Goal: Transaction & Acquisition: Purchase product/service

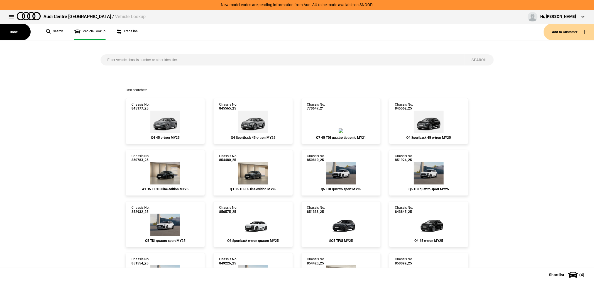
click at [185, 60] on input "search" at bounding box center [283, 59] width 365 height 11
type input "851275"
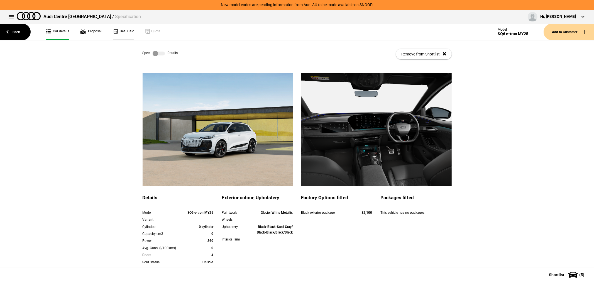
click at [129, 31] on link "Deal Calc" at bounding box center [123, 32] width 21 height 16
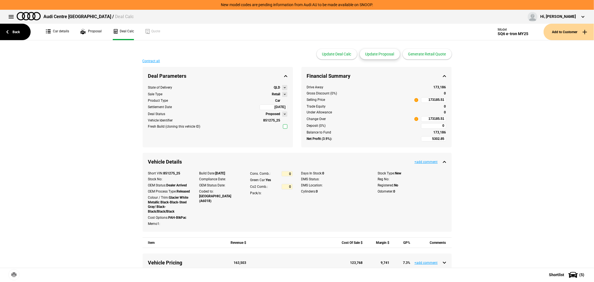
click at [381, 56] on button "Update Proposal" at bounding box center [380, 54] width 40 height 11
click at [419, 52] on button "Generate Retail Quote" at bounding box center [427, 54] width 49 height 11
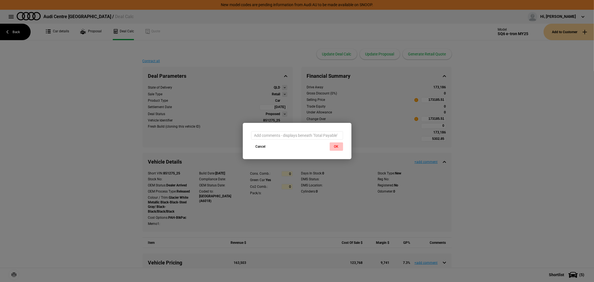
click at [339, 147] on button "OK" at bounding box center [336, 146] width 13 height 8
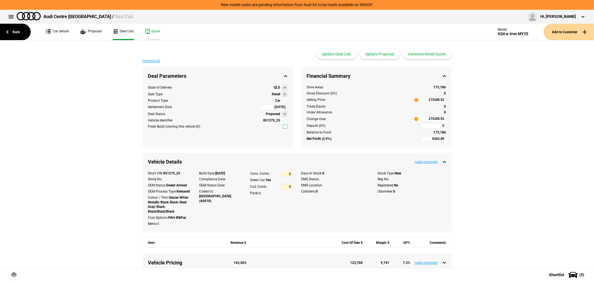
click at [146, 31] on link "Quote" at bounding box center [152, 32] width 15 height 16
click at [11, 28] on link "Back" at bounding box center [15, 32] width 31 height 16
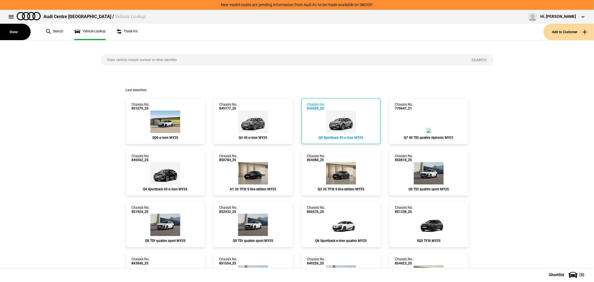
click at [344, 119] on img at bounding box center [341, 122] width 30 height 22
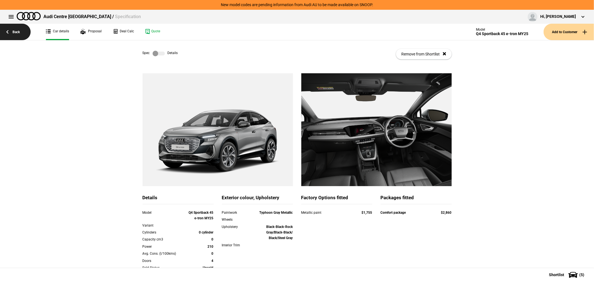
click at [15, 35] on link "Back" at bounding box center [15, 32] width 31 height 16
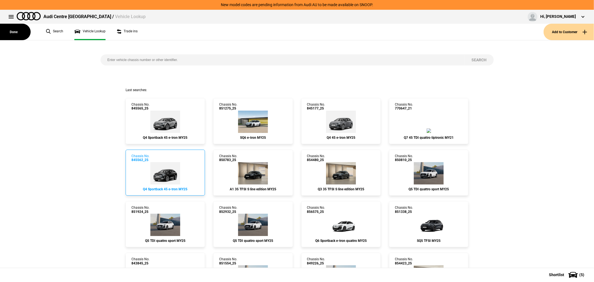
click at [167, 166] on img at bounding box center [165, 173] width 30 height 22
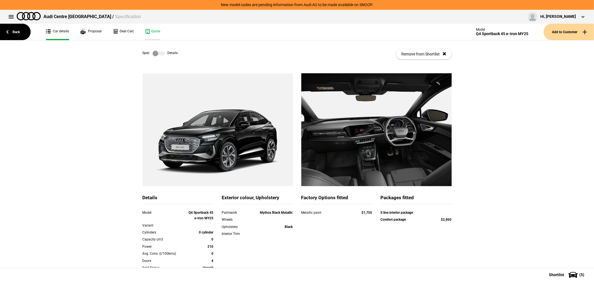
click at [154, 30] on link "Quote" at bounding box center [152, 32] width 15 height 16
click at [12, 31] on link "Back" at bounding box center [15, 32] width 31 height 16
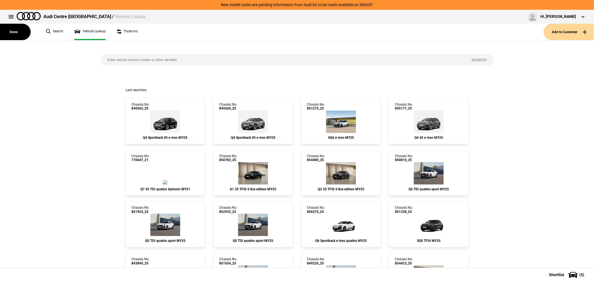
click at [132, 62] on input "search" at bounding box center [283, 59] width 365 height 11
type input "850820"
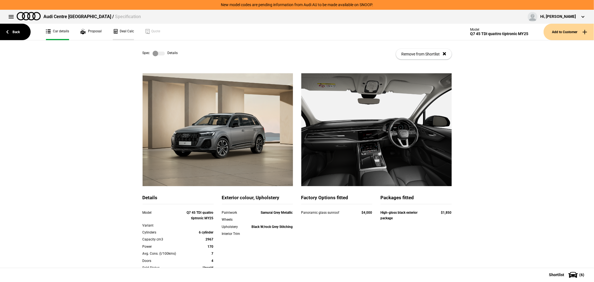
click at [124, 30] on link "Deal Calc" at bounding box center [123, 32] width 21 height 16
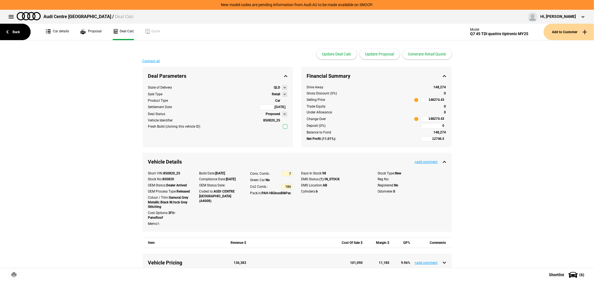
click at [421, 101] on input "148274.43" at bounding box center [433, 100] width 25 height 6
type input "119000"
type input "-7725.12"
type input "119000"
click at [381, 53] on button "Update Proposal" at bounding box center [380, 54] width 40 height 11
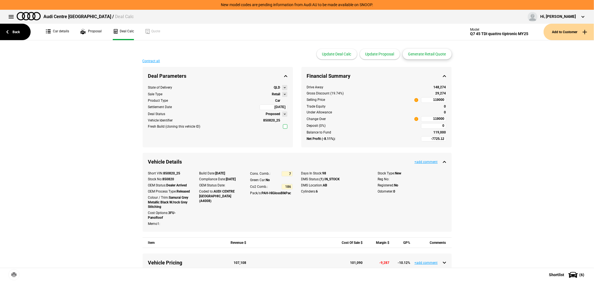
click at [430, 51] on button "Generate Retail Quote" at bounding box center [427, 54] width 49 height 11
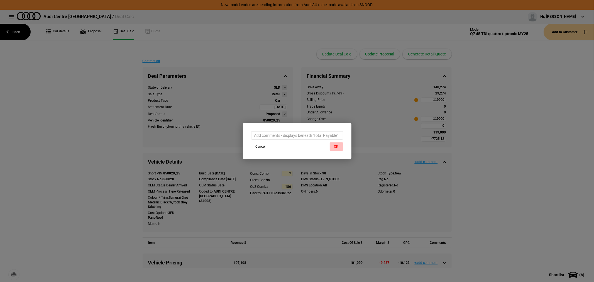
click at [331, 147] on button "OK" at bounding box center [336, 146] width 13 height 8
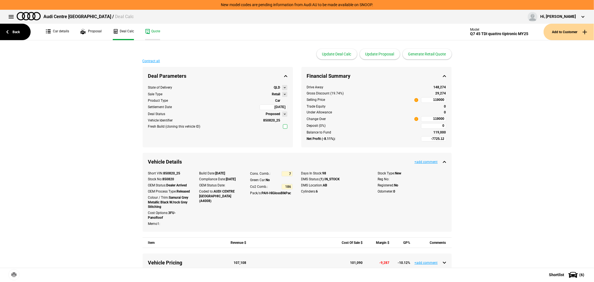
click at [151, 32] on link "Quote" at bounding box center [152, 32] width 15 height 16
click at [56, 27] on link "Car details" at bounding box center [57, 32] width 23 height 16
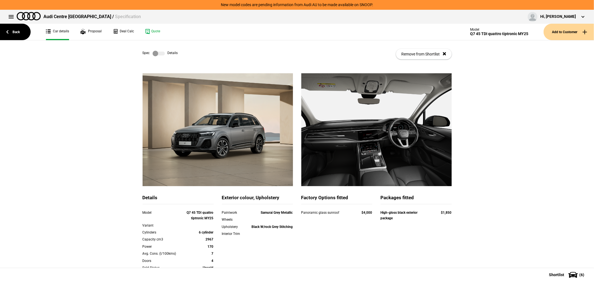
scroll to position [91, 0]
